Goal: Information Seeking & Learning: Check status

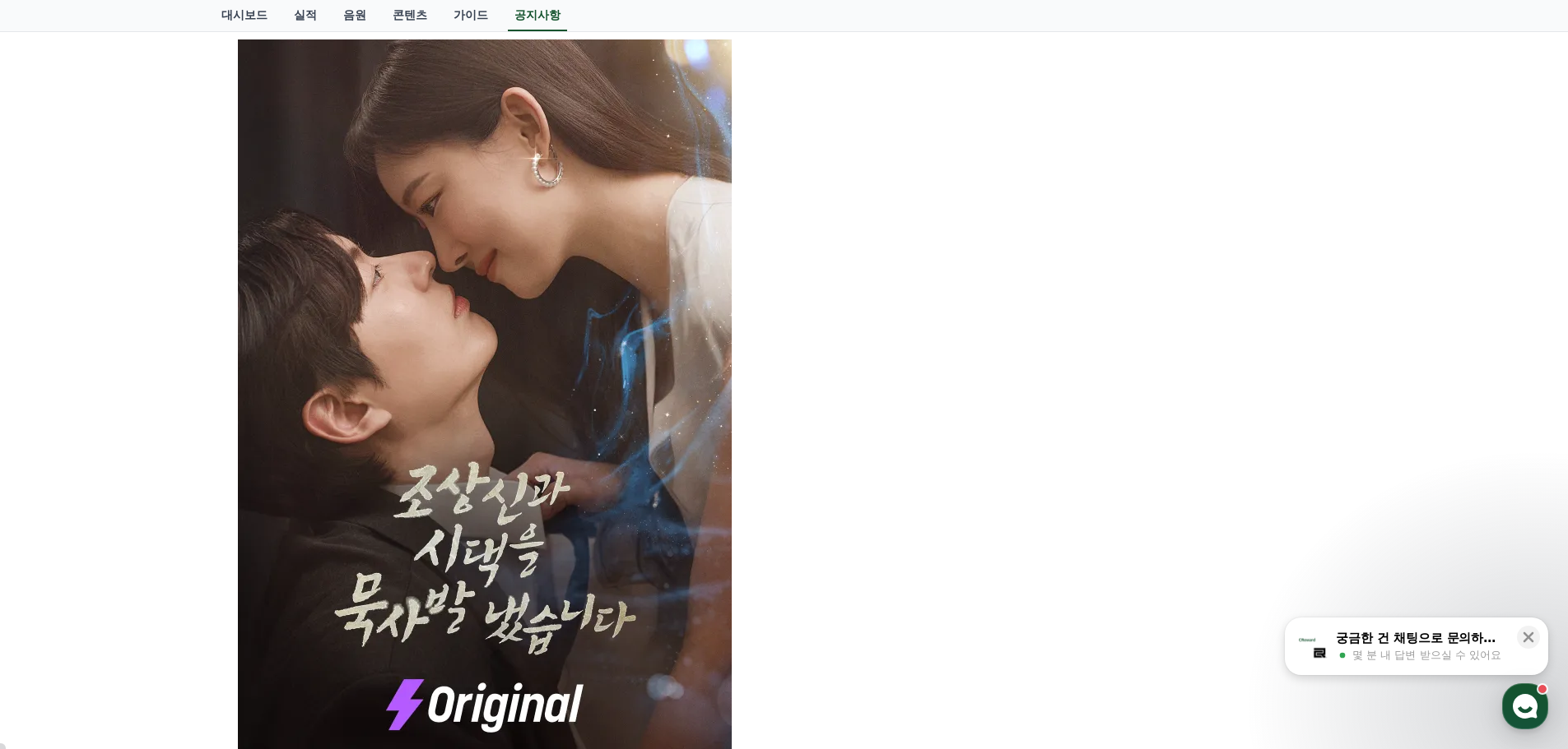
scroll to position [1152, 0]
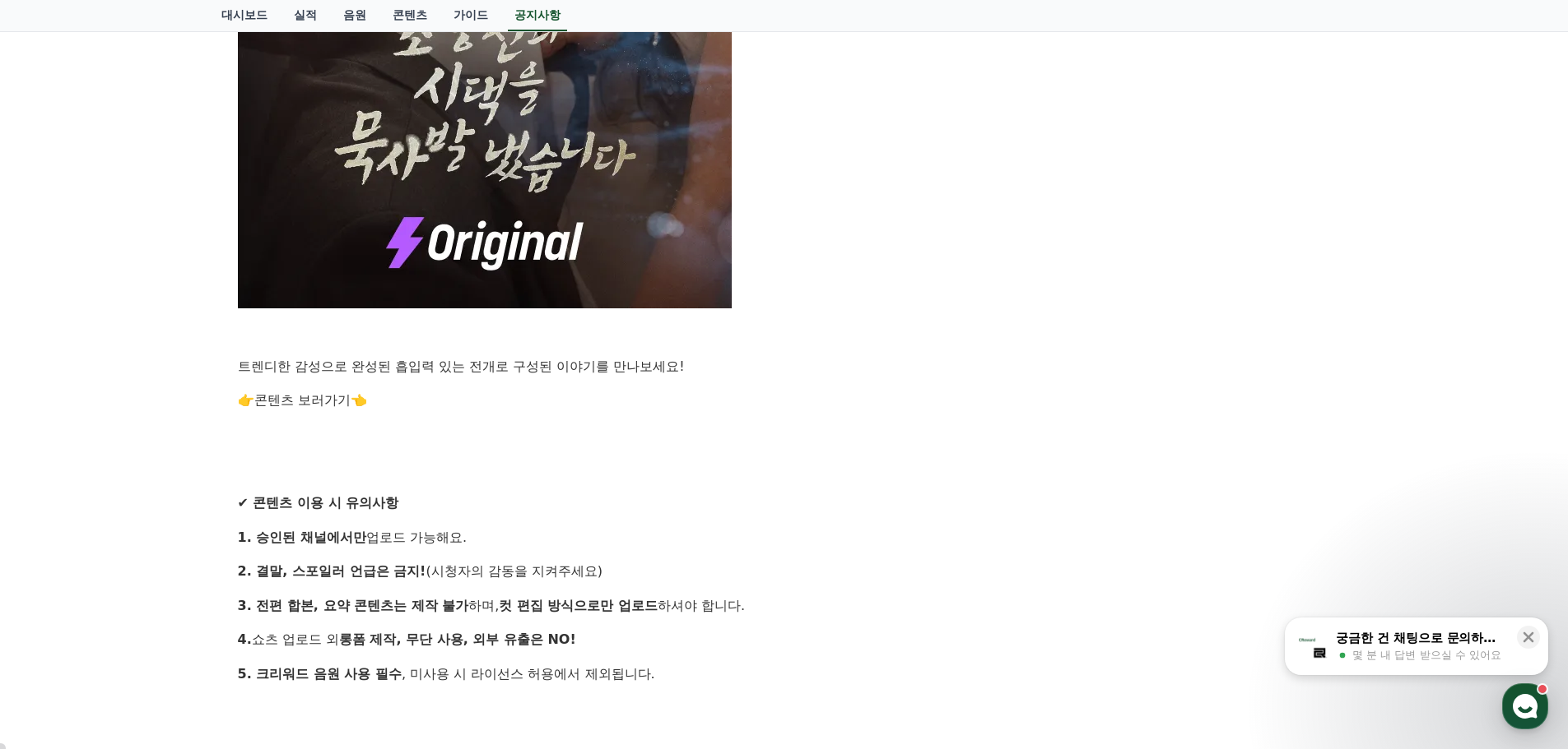
click at [318, 403] on link "콘텐츠 보러가기" at bounding box center [302, 400] width 96 height 15
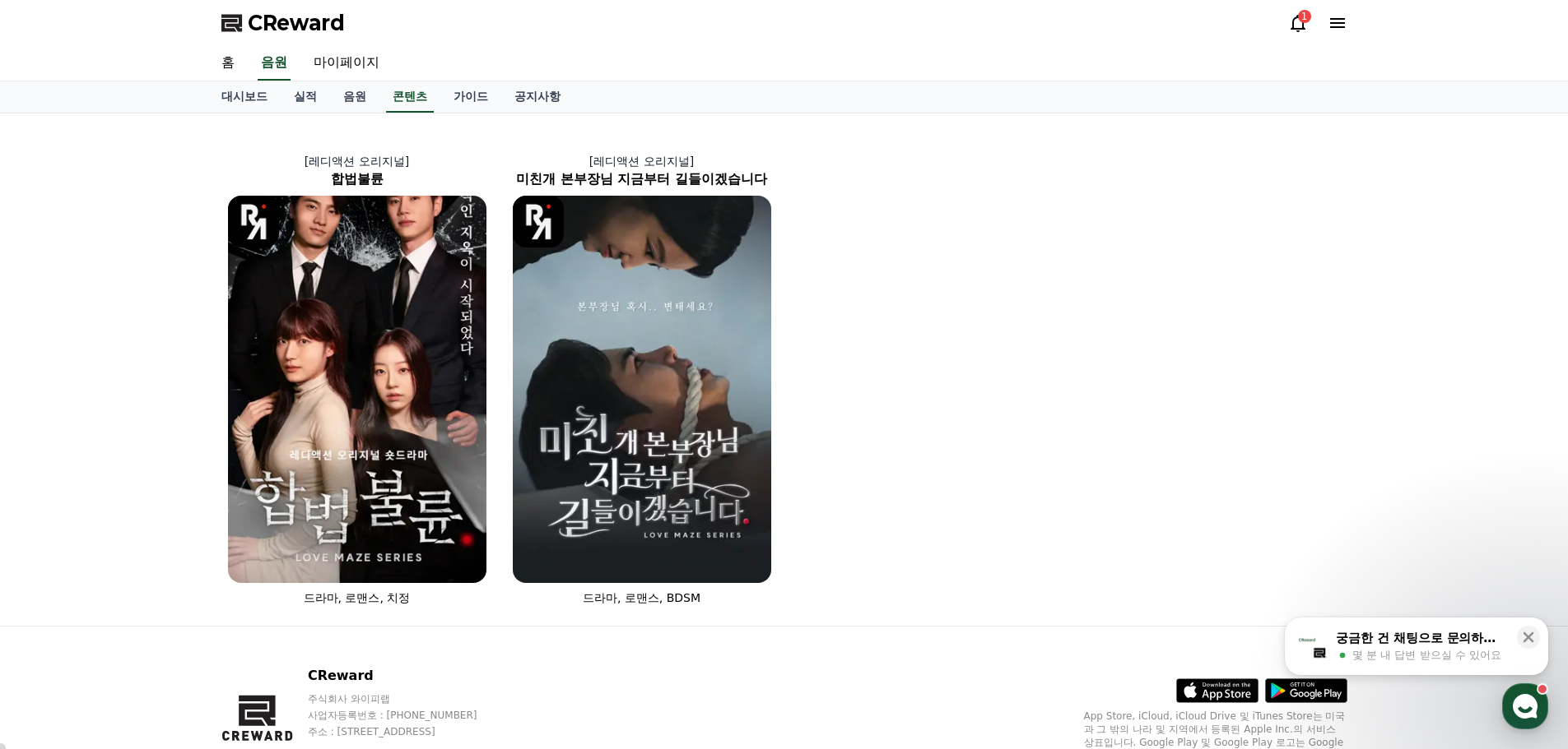
click at [1296, 19] on icon at bounding box center [1297, 23] width 20 height 20
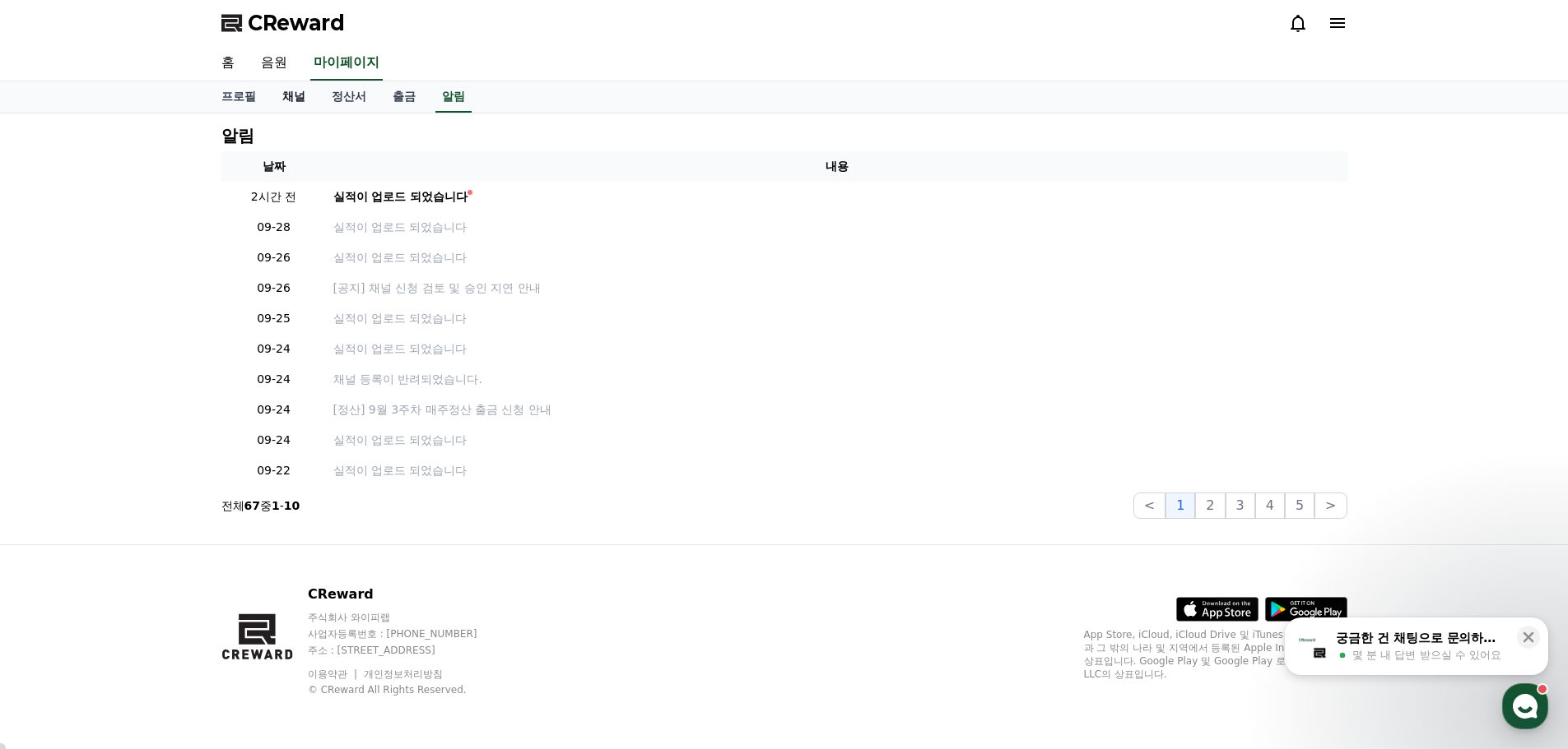
click at [285, 99] on link "채널" at bounding box center [293, 97] width 49 height 31
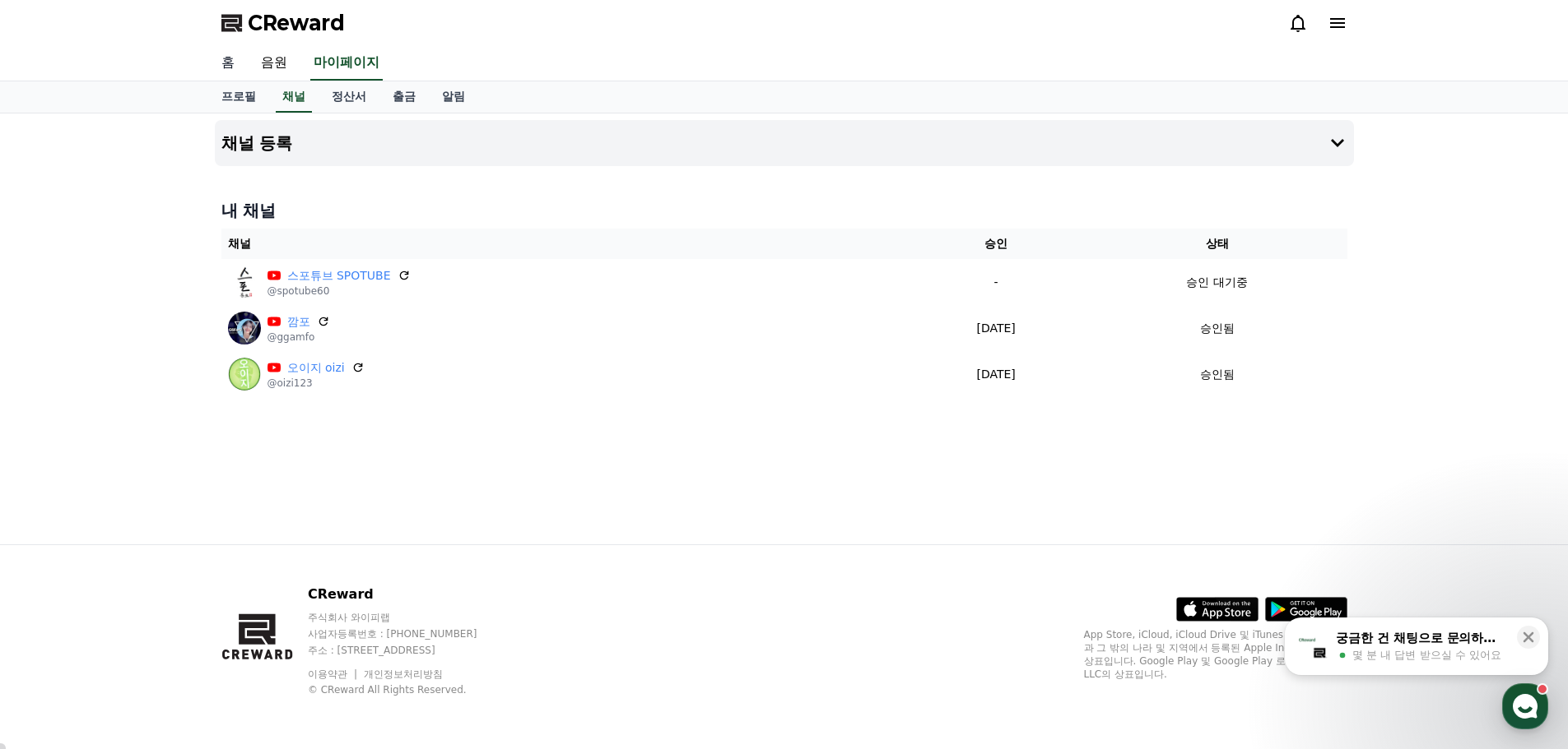
click at [219, 66] on link "홈" at bounding box center [228, 64] width 40 height 34
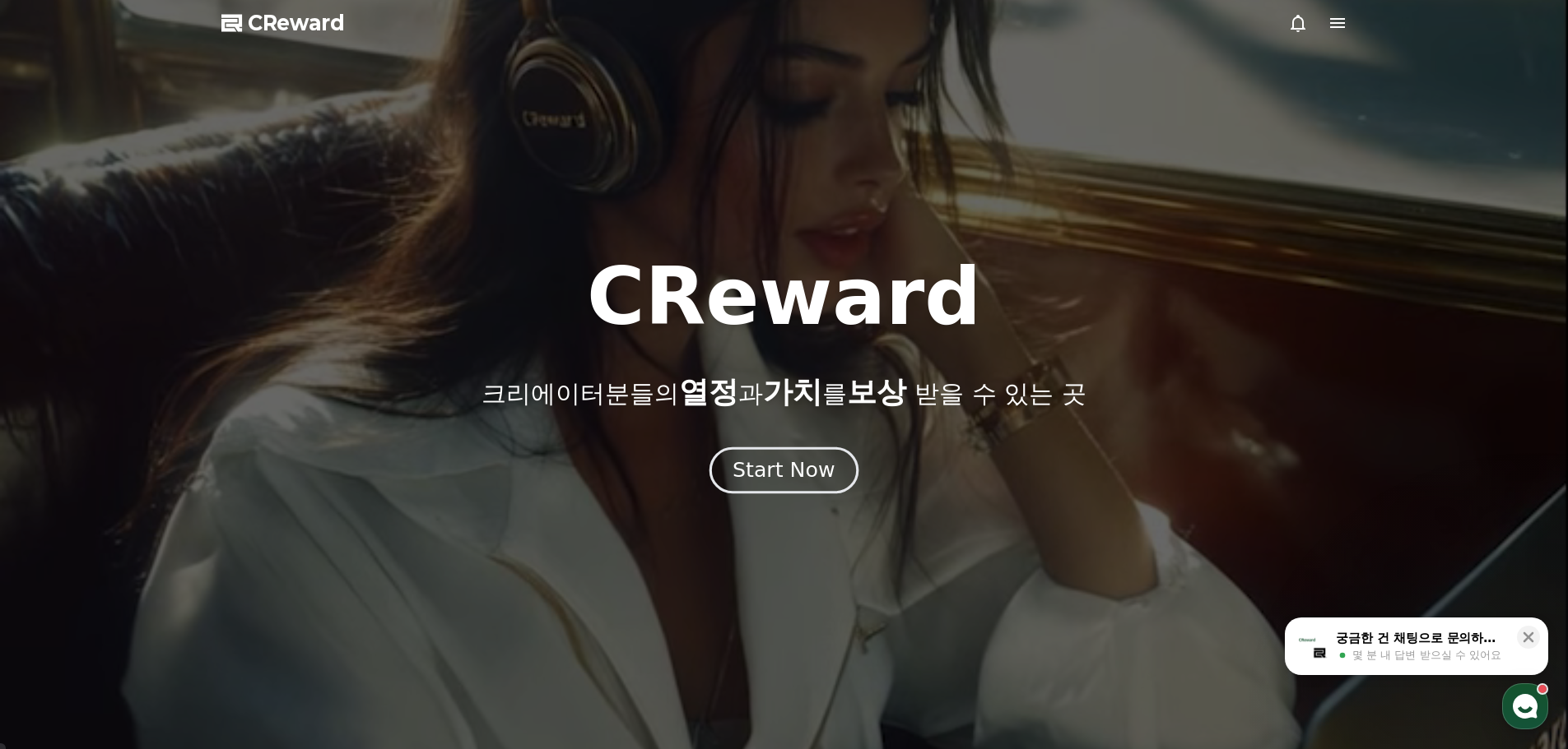
click at [798, 479] on div "Start Now" at bounding box center [783, 470] width 102 height 28
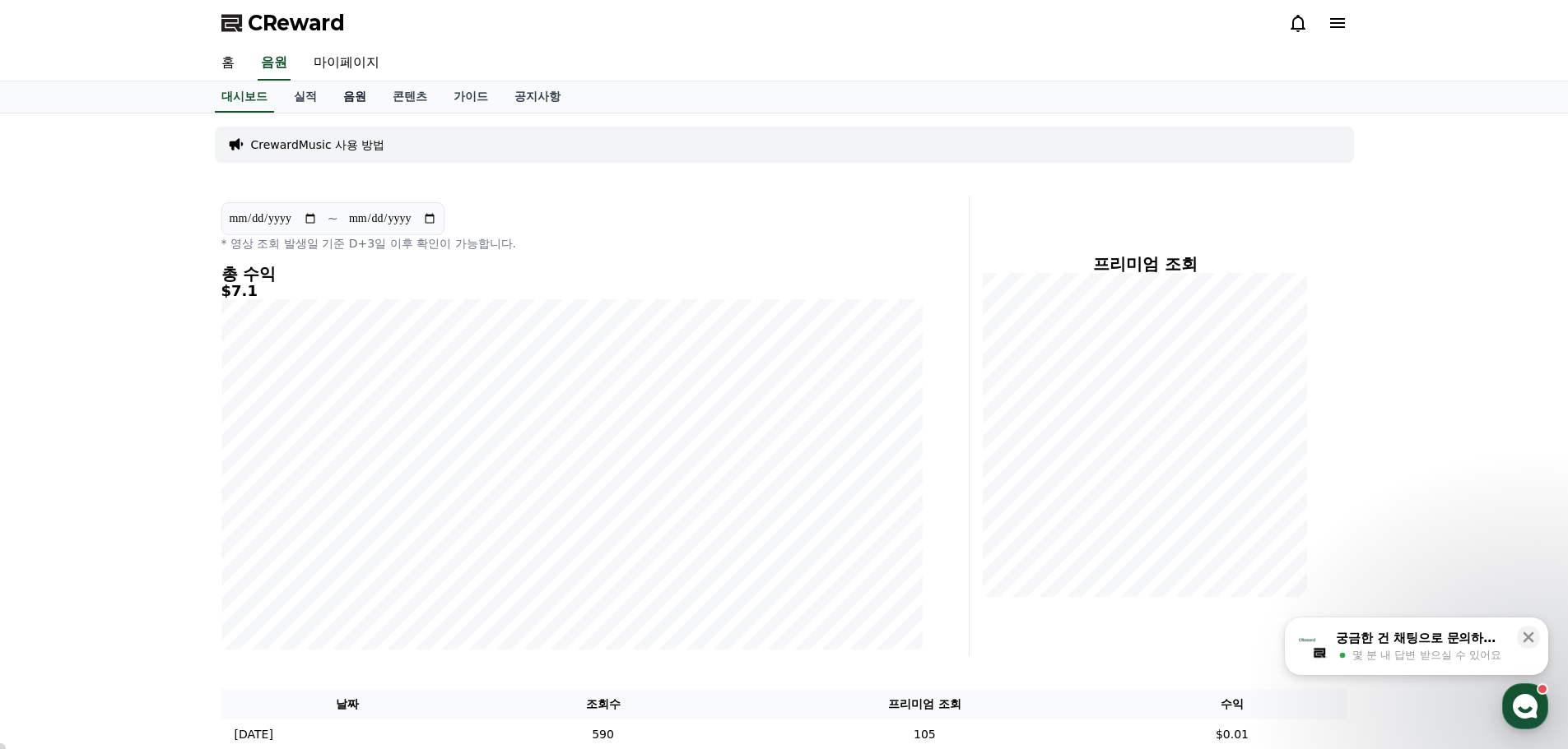
click at [369, 96] on link "음원" at bounding box center [355, 97] width 49 height 31
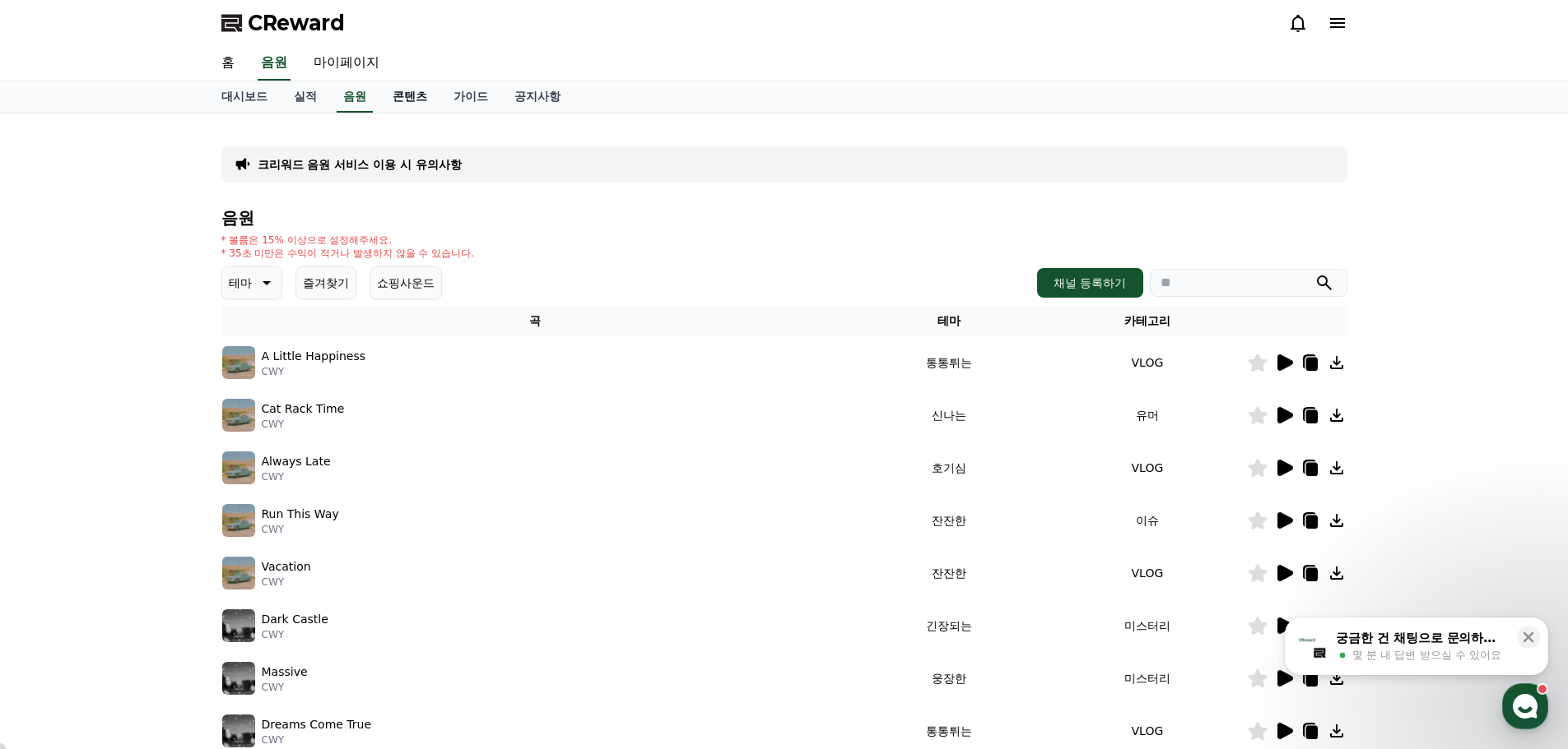
click at [405, 89] on link "콘텐츠" at bounding box center [410, 97] width 61 height 31
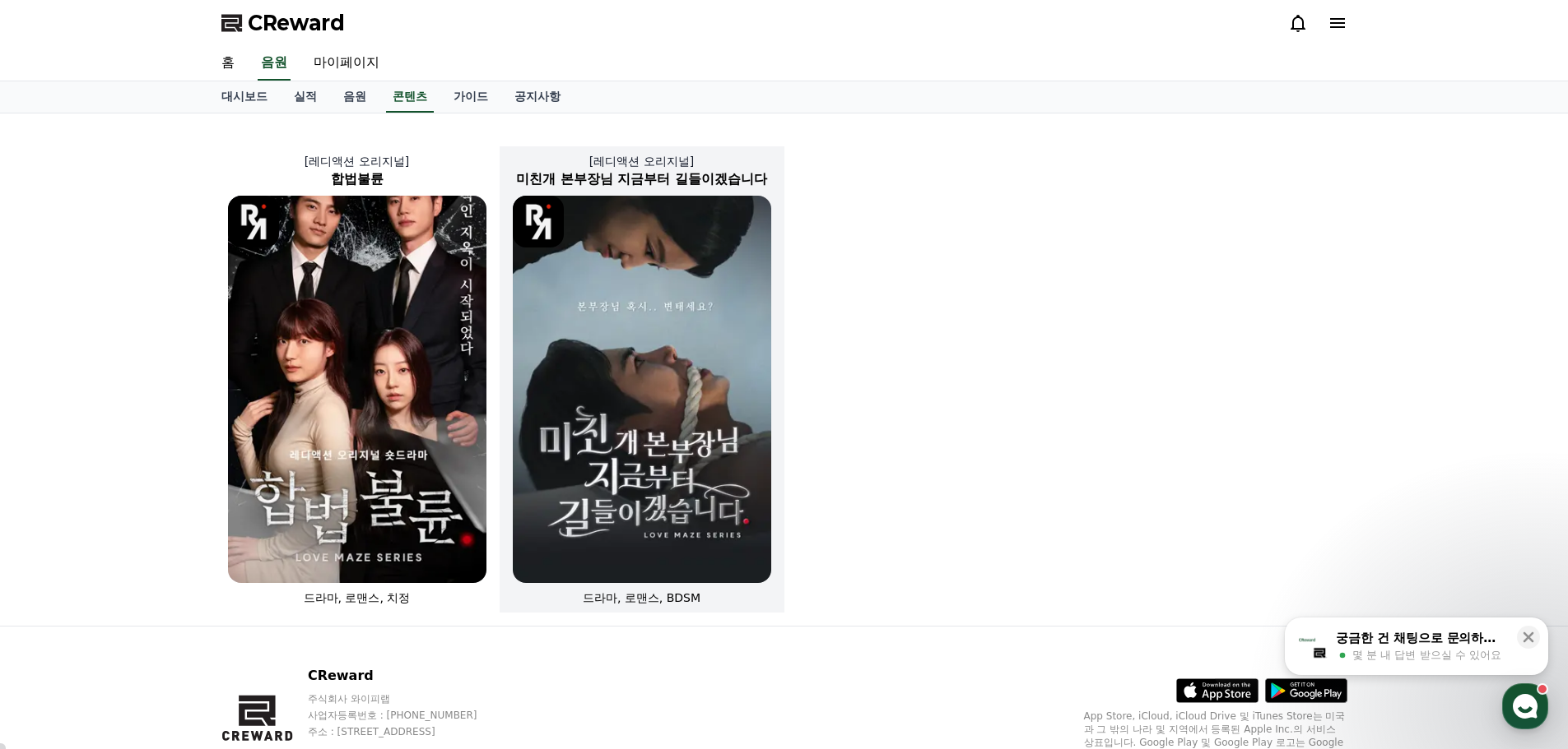
click at [669, 371] on img at bounding box center [642, 389] width 258 height 387
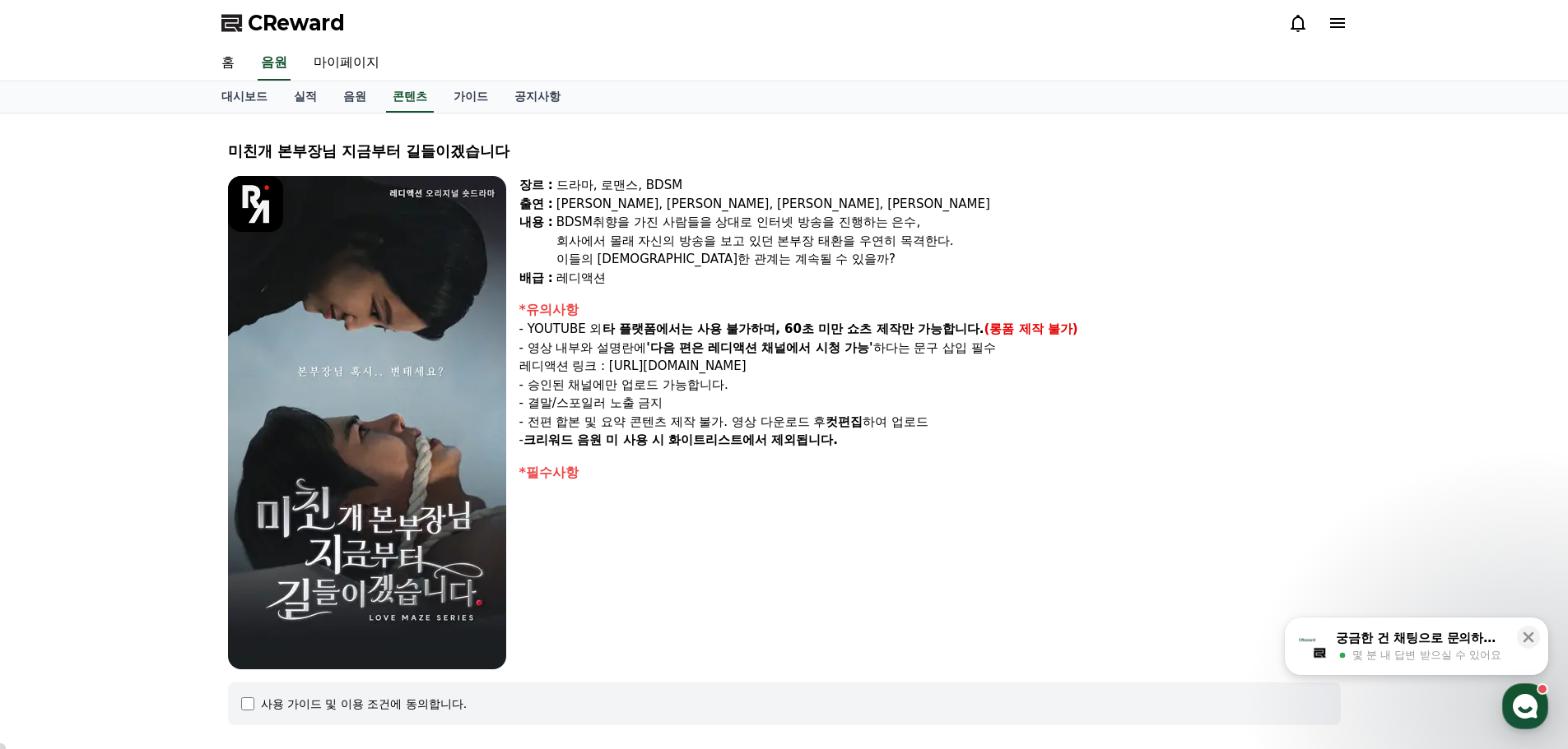
select select
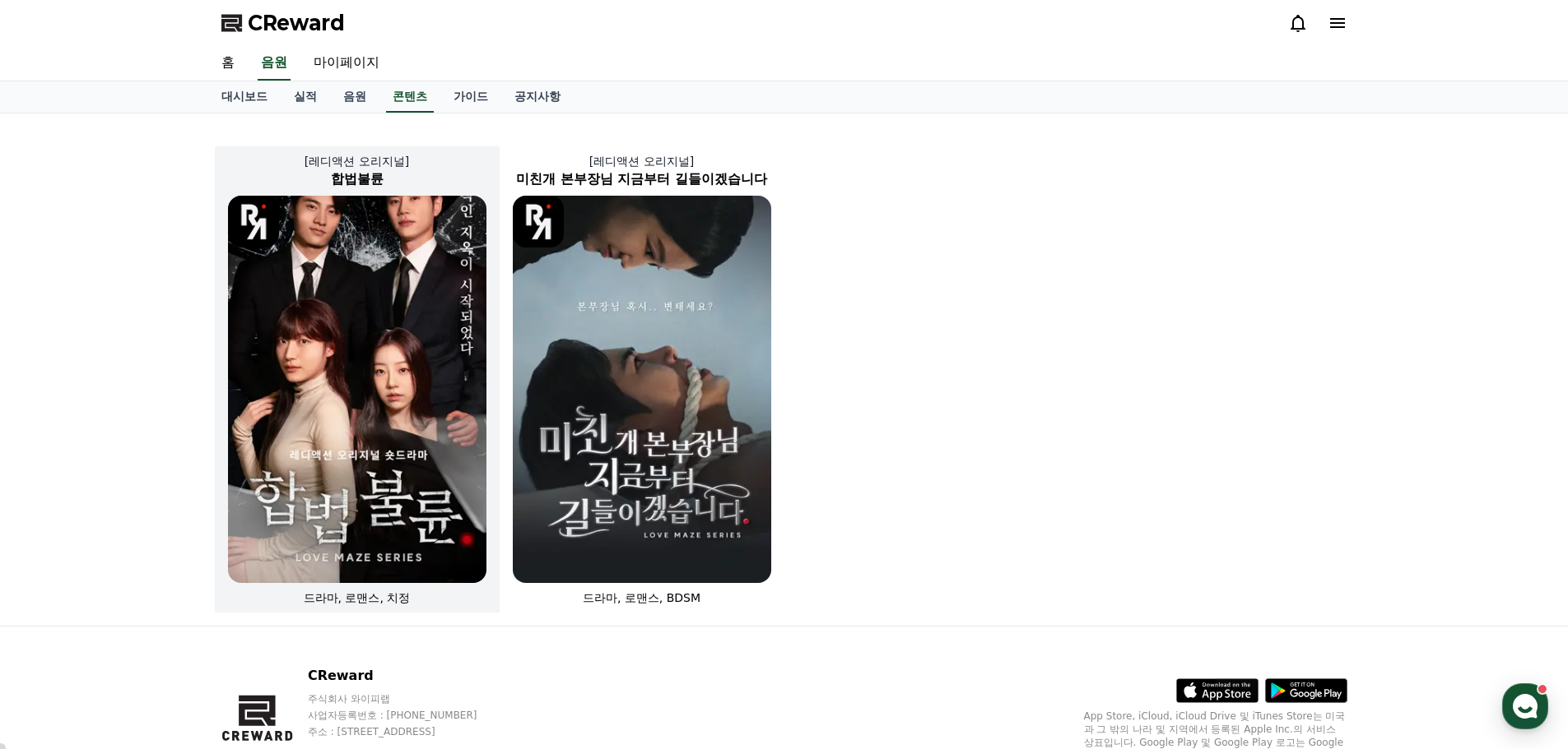
click at [385, 320] on img at bounding box center [357, 389] width 258 height 387
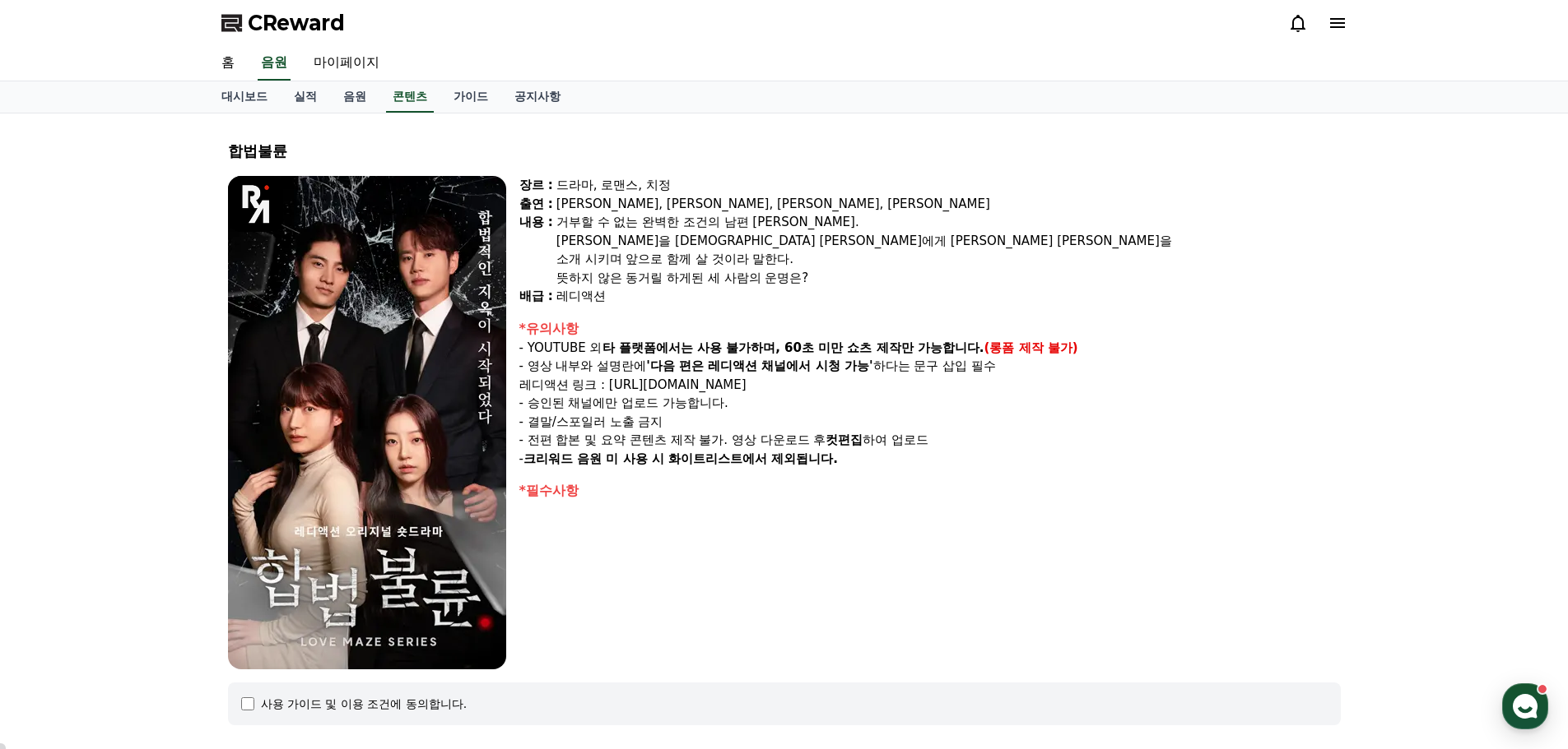
select select
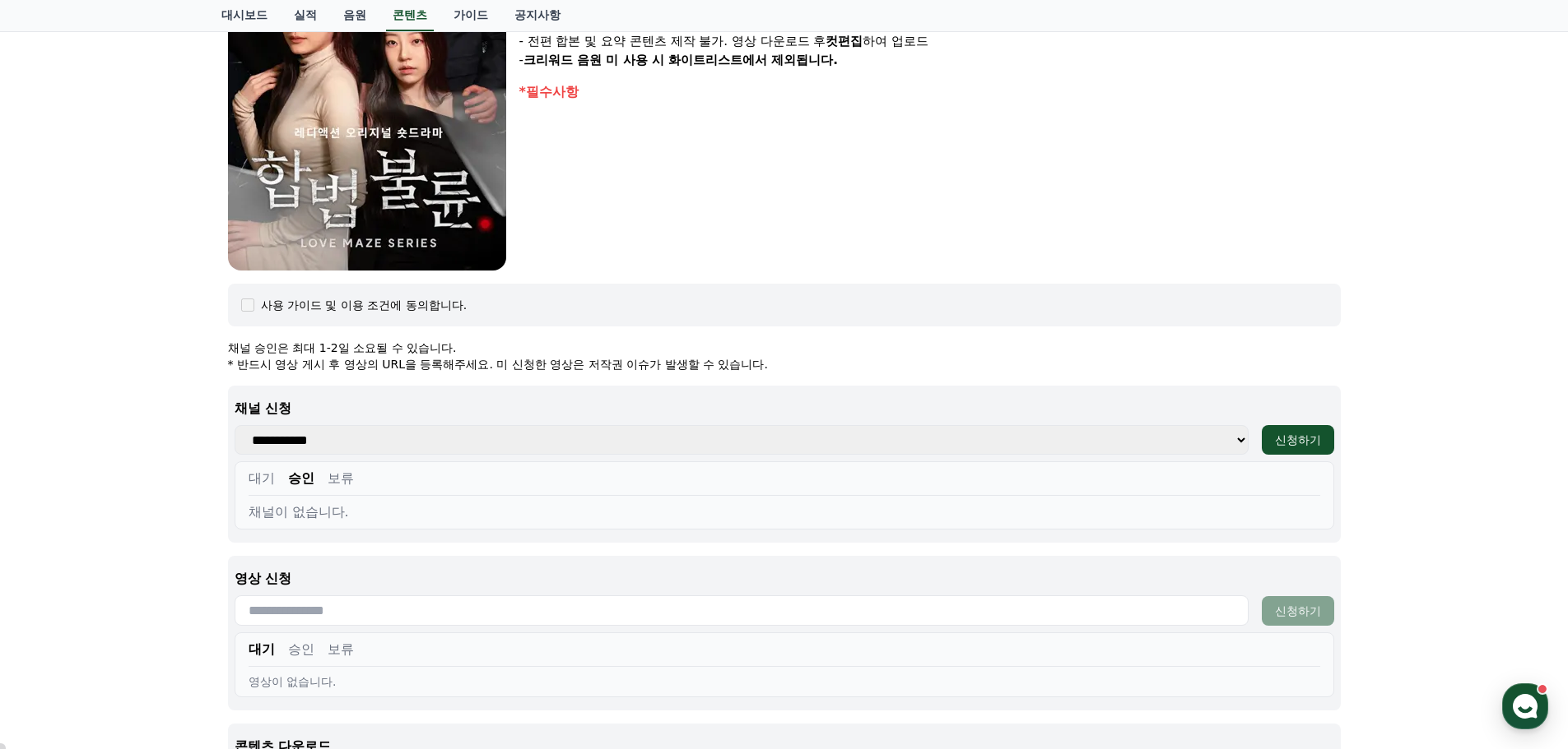
scroll to position [411, 0]
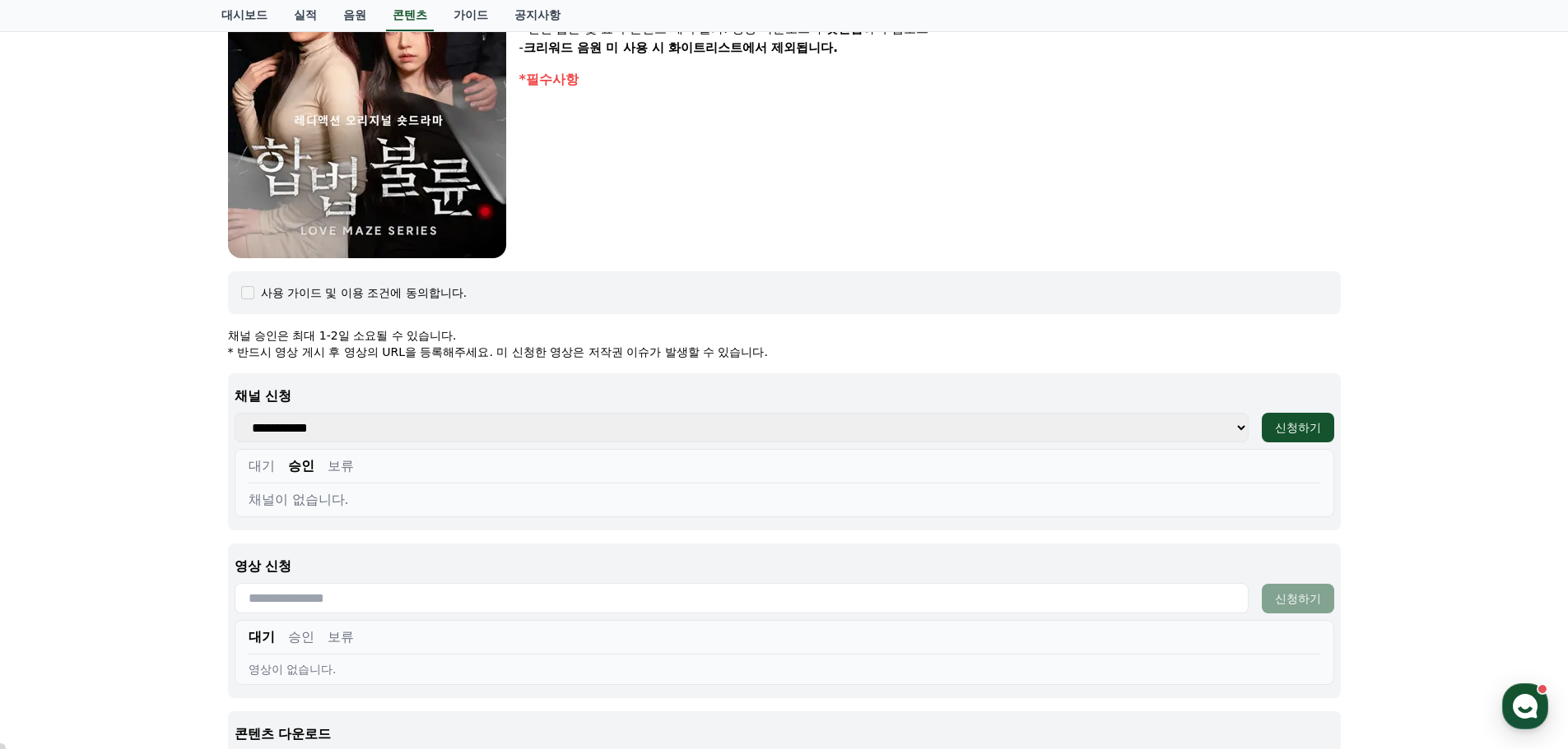
click at [263, 463] on button "대기" at bounding box center [262, 466] width 27 height 20
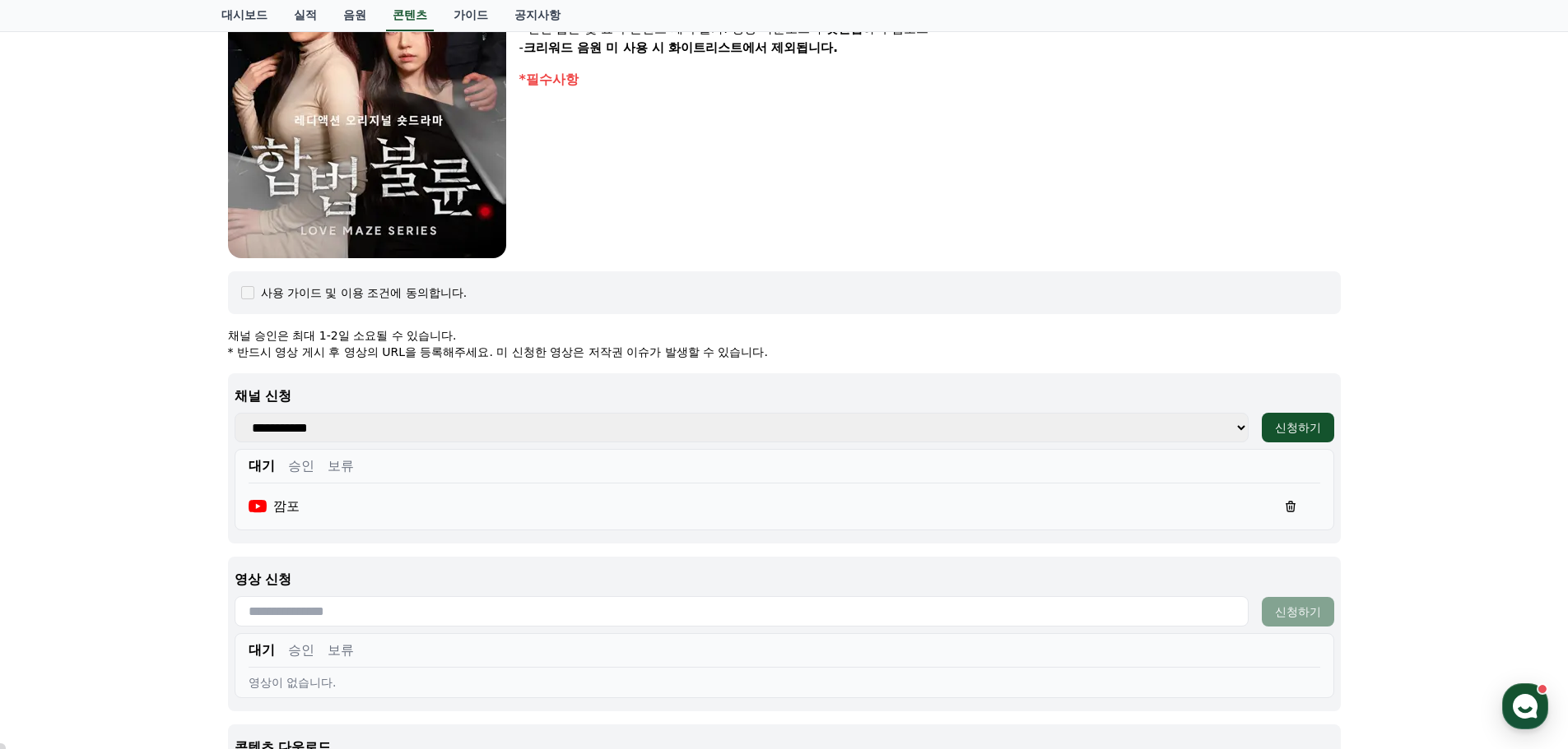
click at [298, 463] on button "승인" at bounding box center [301, 466] width 27 height 20
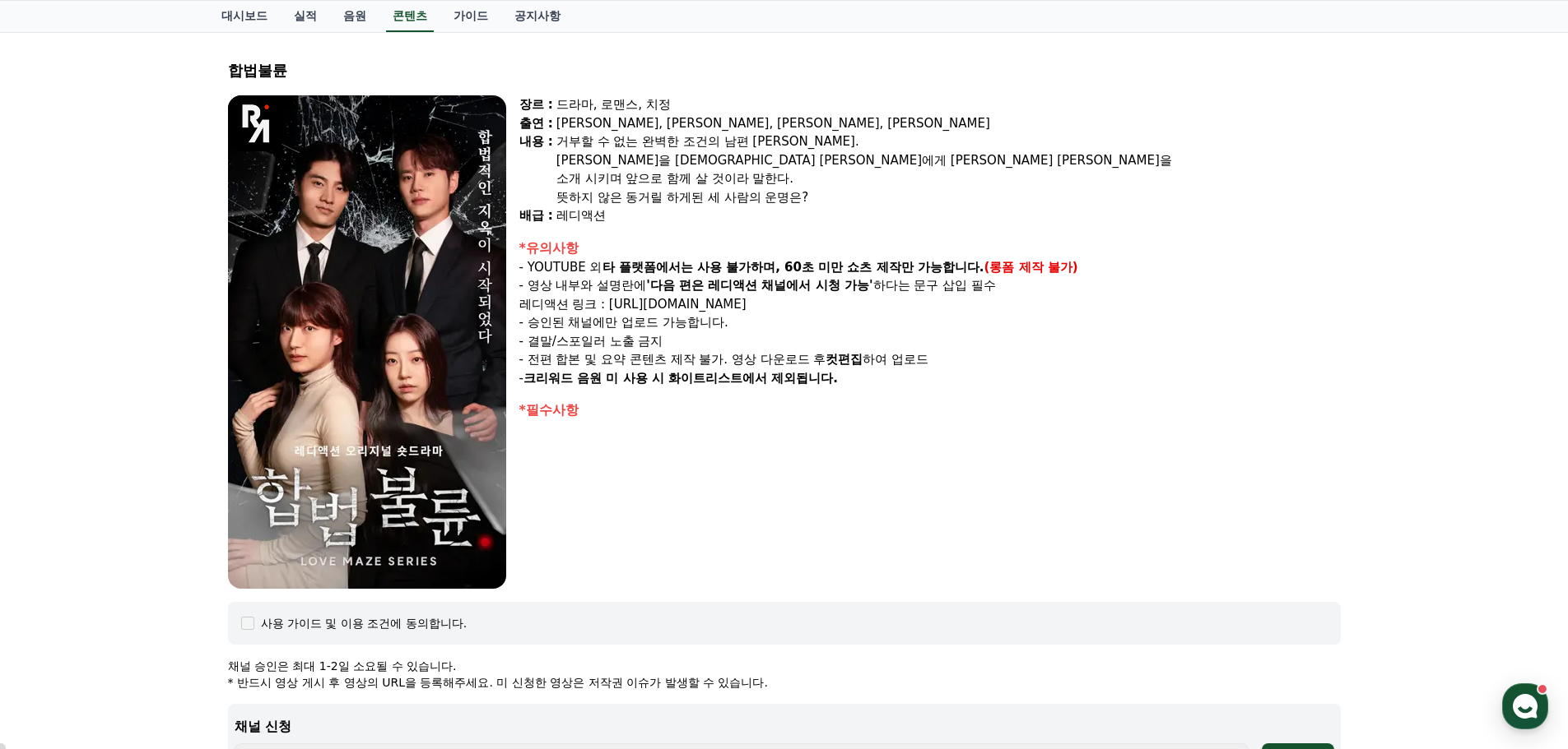
scroll to position [0, 0]
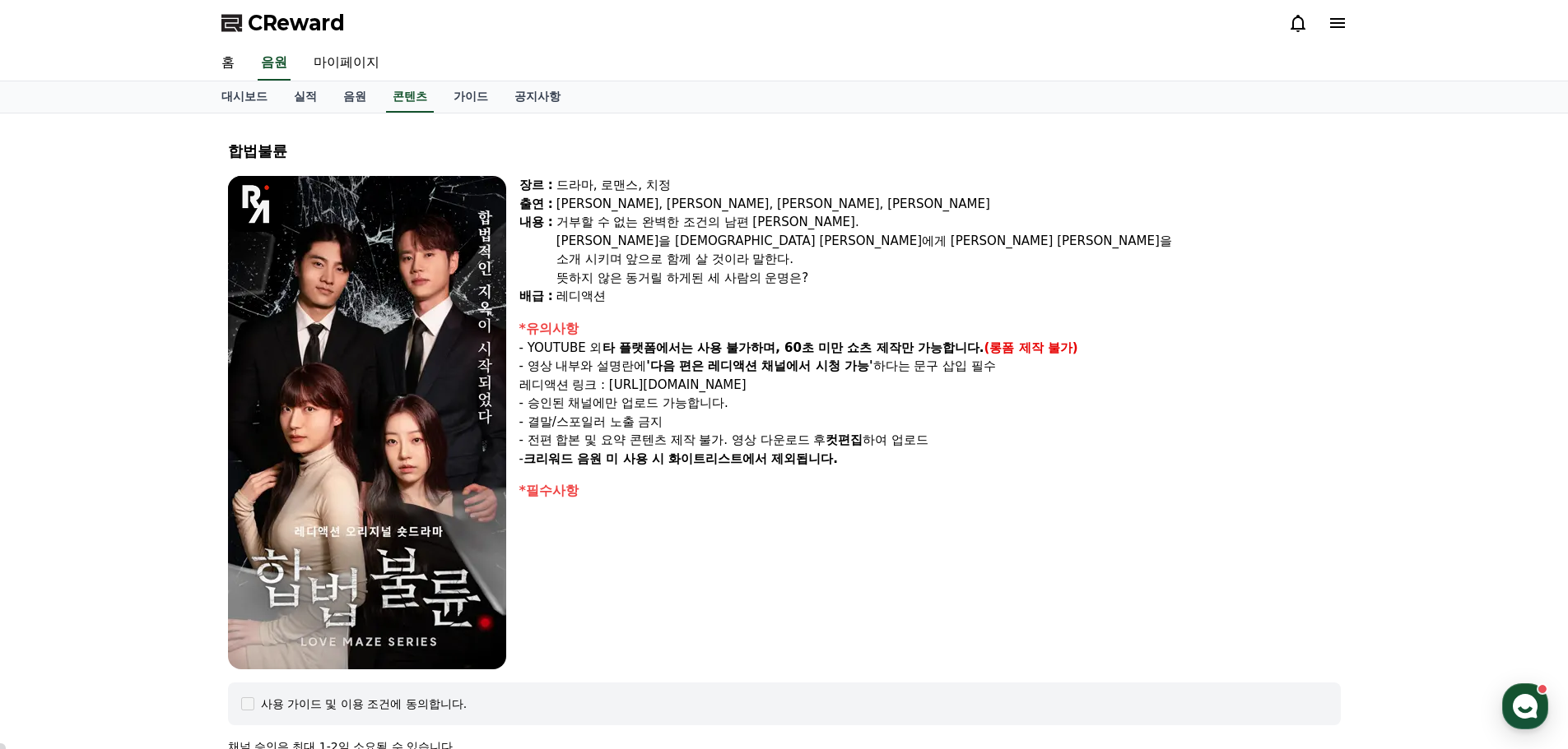
click at [1342, 24] on icon at bounding box center [1337, 23] width 15 height 9
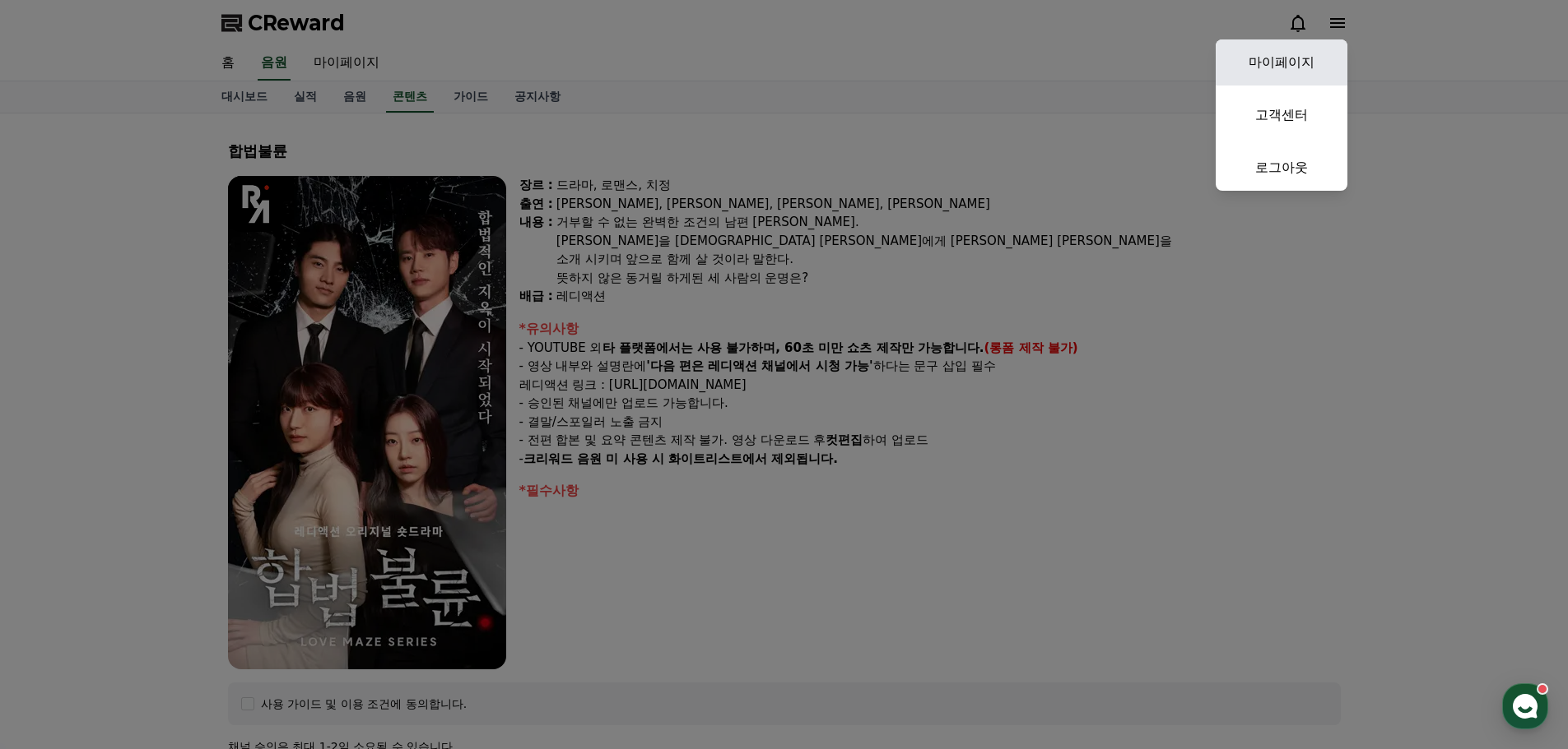
click at [1294, 65] on link "마이페이지" at bounding box center [1281, 63] width 132 height 47
select select "**********"
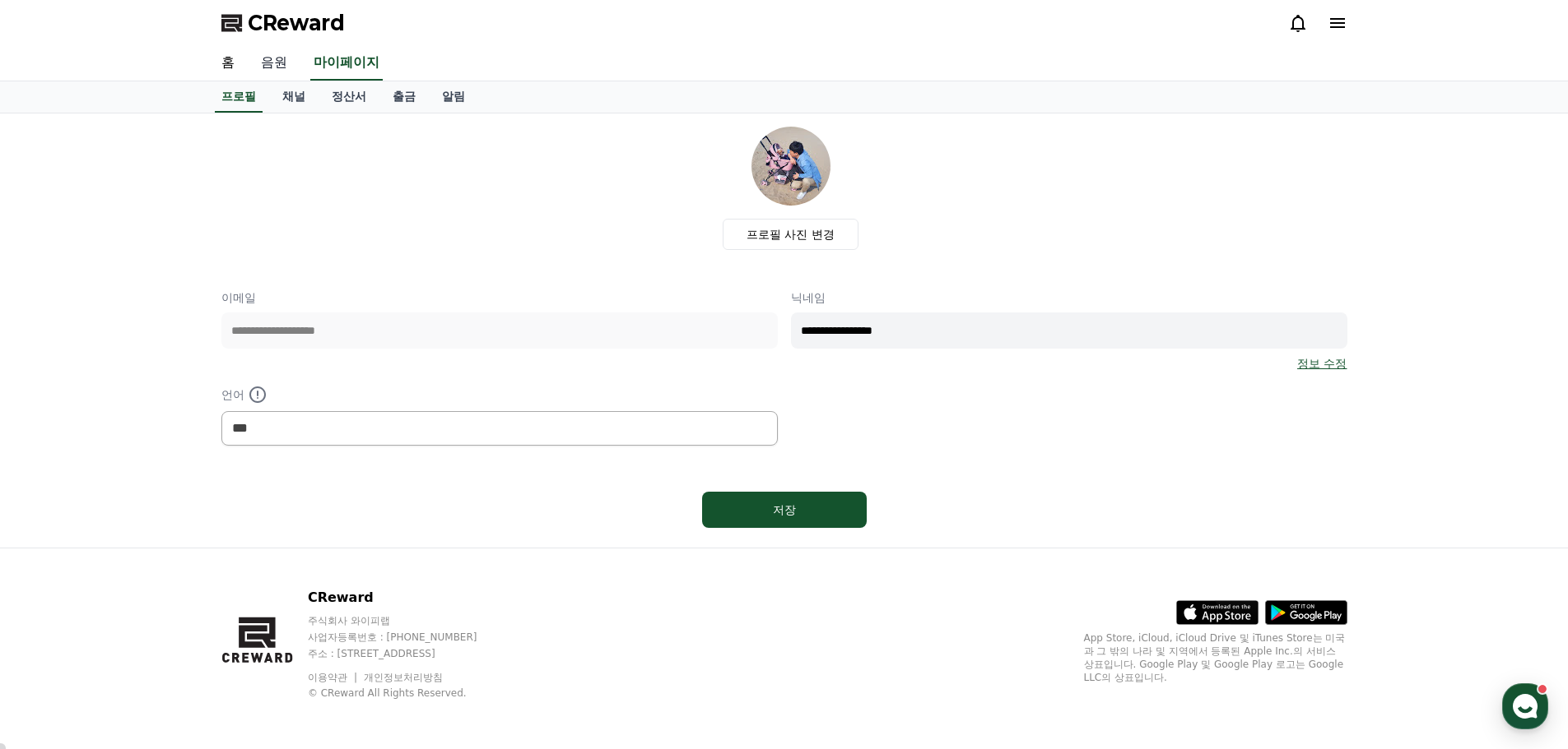
click at [274, 62] on link "음원" at bounding box center [274, 64] width 52 height 34
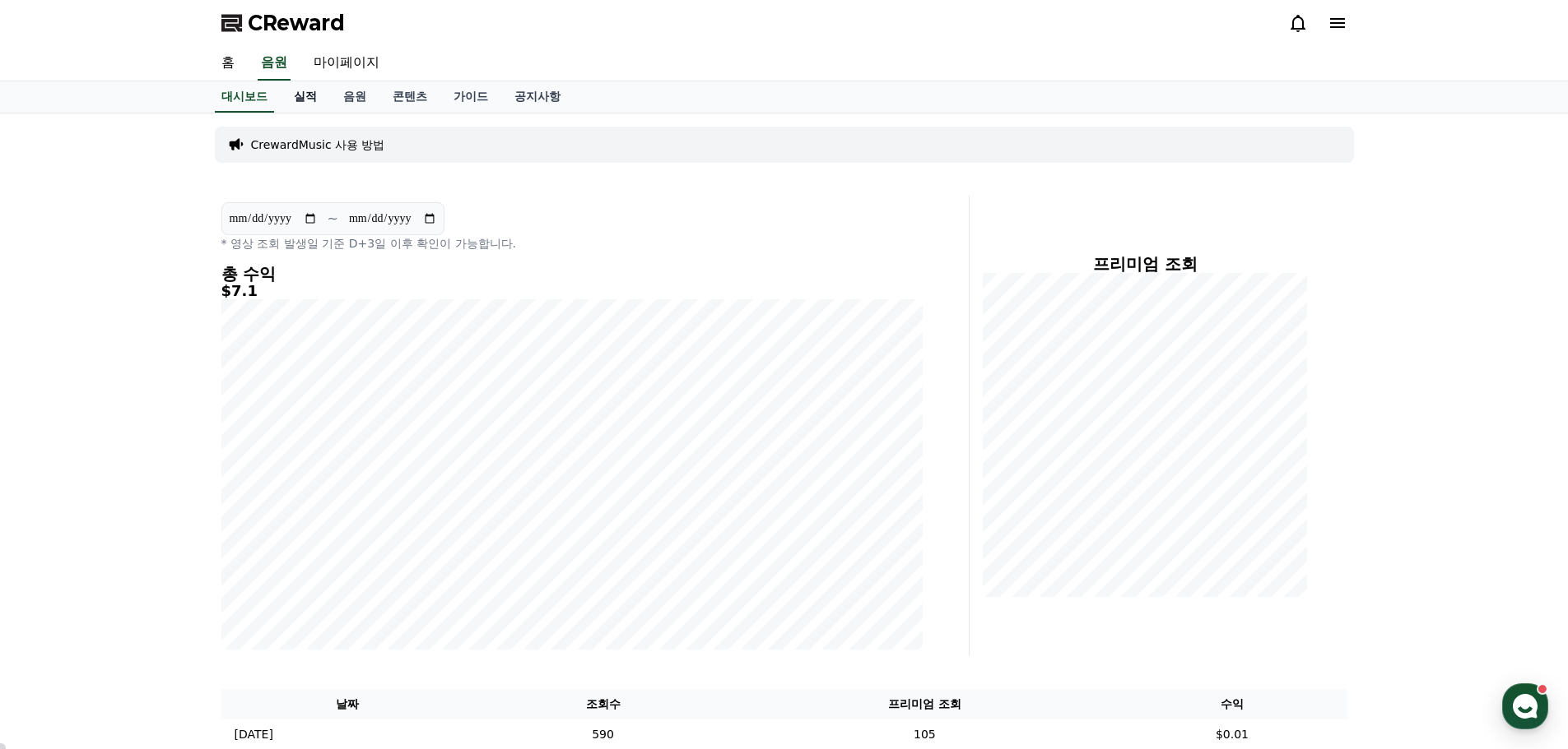
click at [303, 93] on link "실적" at bounding box center [306, 97] width 49 height 31
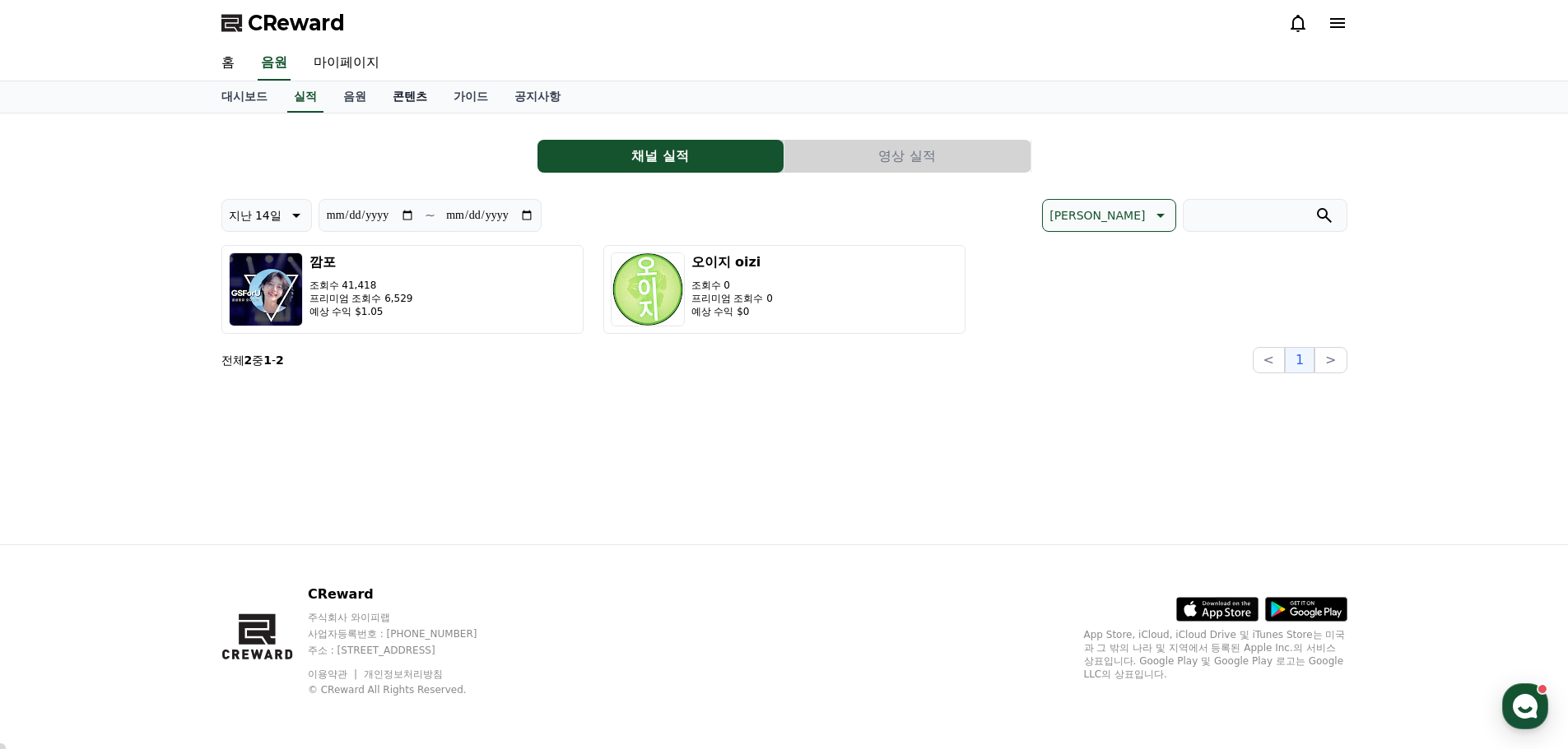
click at [380, 86] on link "콘텐츠" at bounding box center [410, 97] width 61 height 31
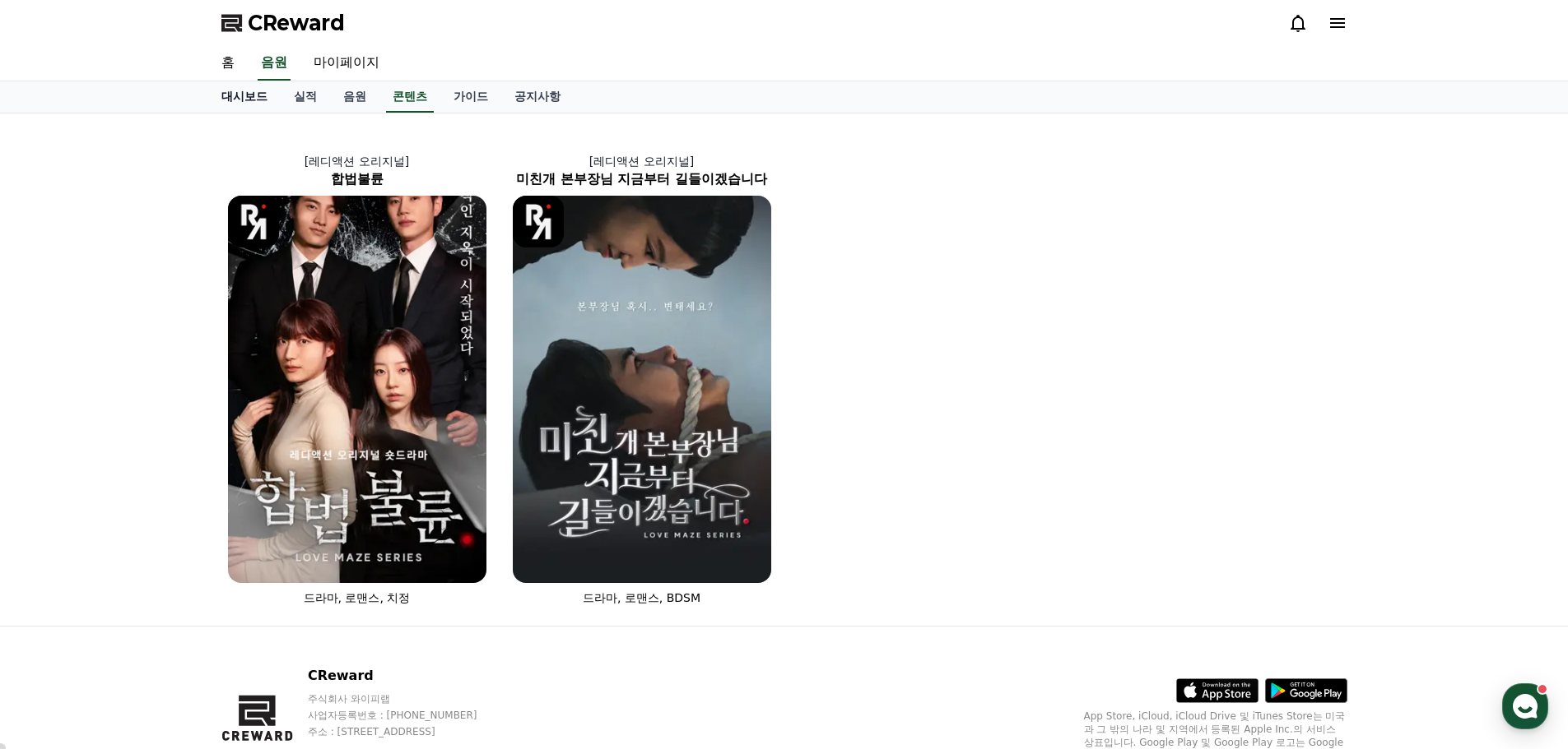
click at [266, 100] on link "대시보드" at bounding box center [244, 97] width 72 height 31
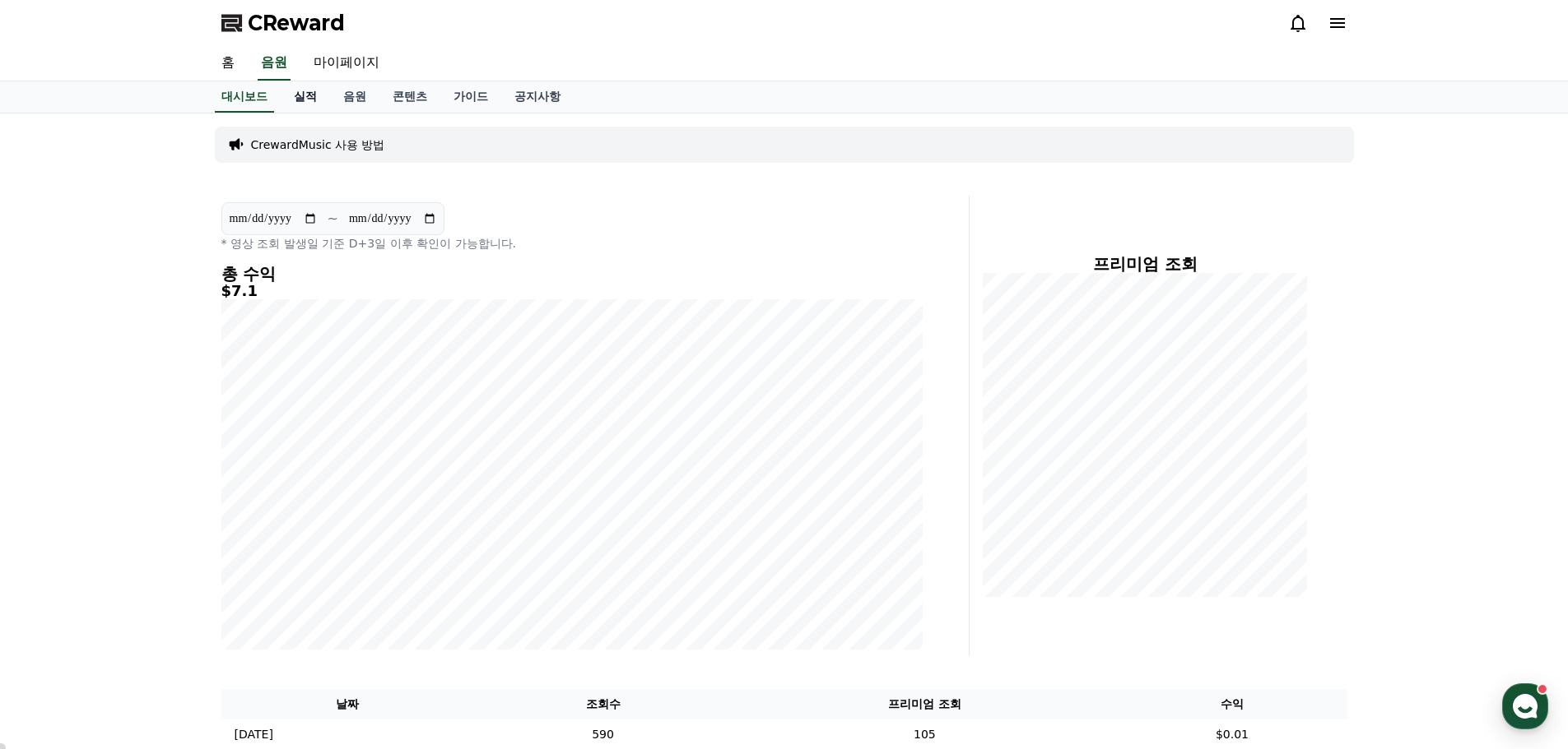
click at [309, 100] on link "실적" at bounding box center [306, 97] width 49 height 31
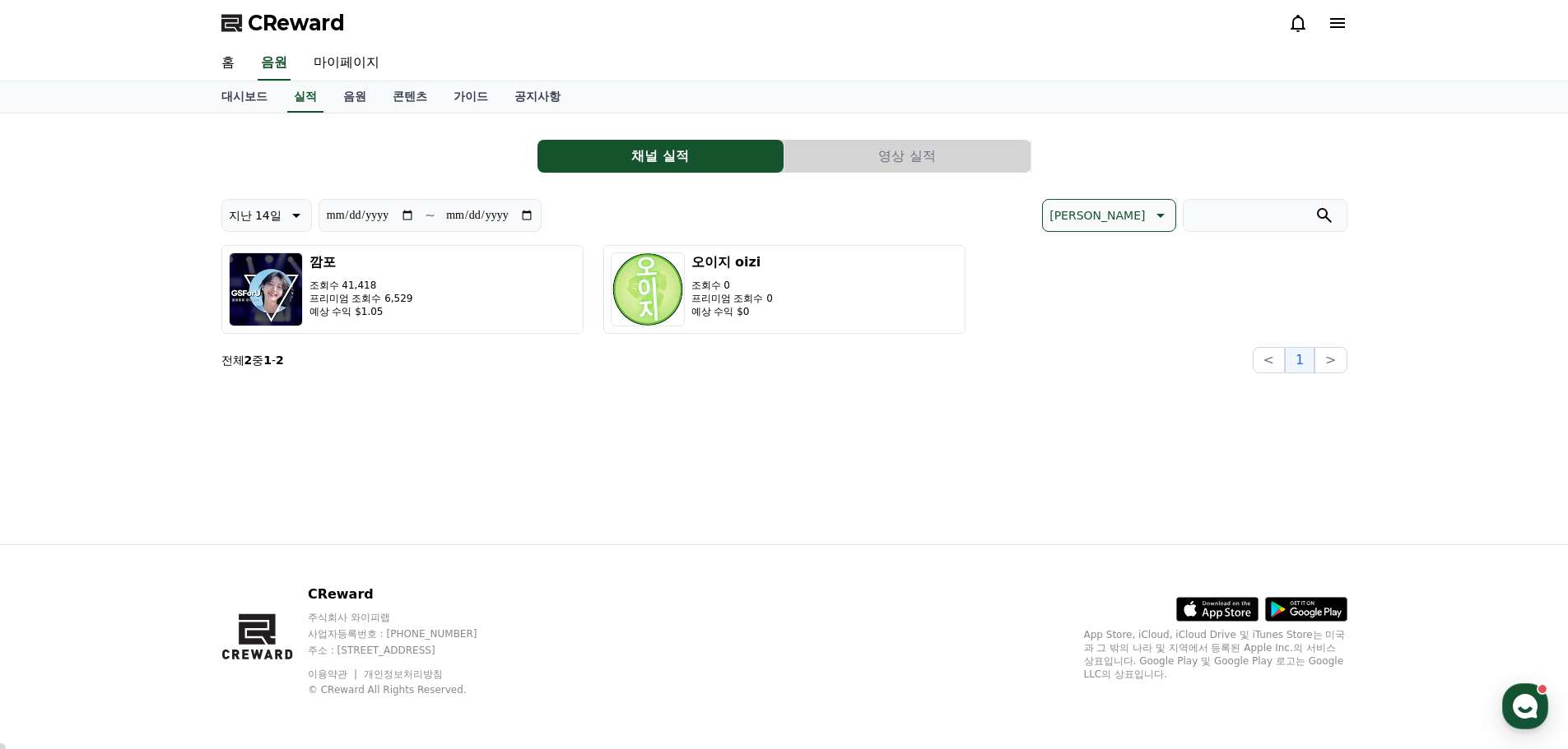
click at [840, 421] on div "**********" at bounding box center [784, 329] width 1152 height 431
click at [587, 409] on div "**********" at bounding box center [784, 329] width 1152 height 431
